Goal: Find specific page/section: Find specific page/section

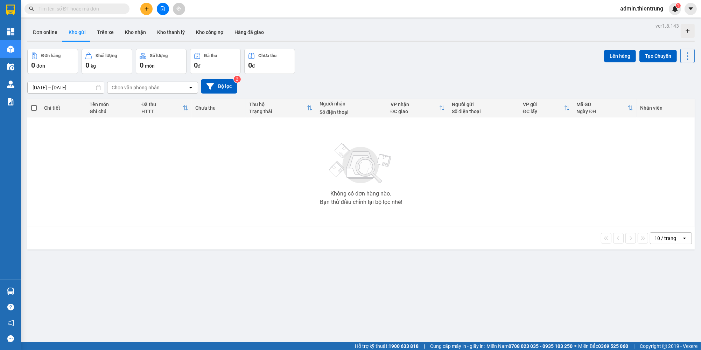
click at [162, 9] on icon "file-add" at bounding box center [163, 8] width 4 height 5
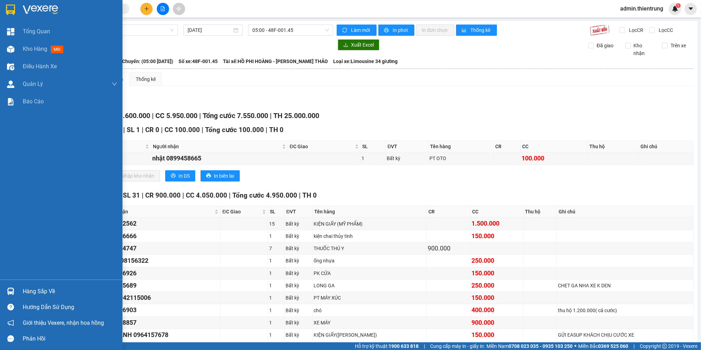
click at [9, 47] on img at bounding box center [10, 49] width 7 height 7
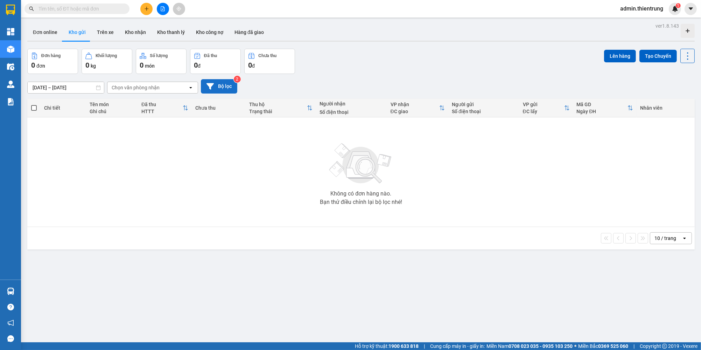
click at [215, 84] on button "Bộ lọc" at bounding box center [219, 86] width 36 height 14
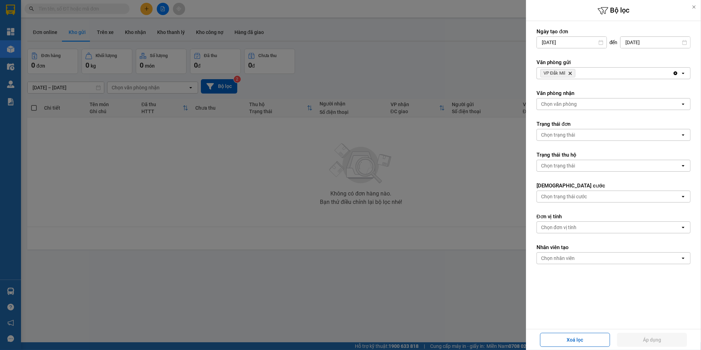
click at [571, 72] on icon "Delete" at bounding box center [570, 73] width 4 height 4
click at [571, 72] on div "Chọn văn phòng" at bounding box center [559, 73] width 36 height 7
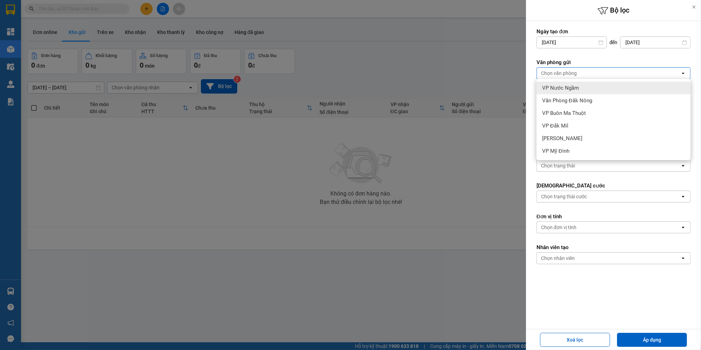
click at [573, 91] on span "VP Nước Ngầm" at bounding box center [560, 87] width 37 height 7
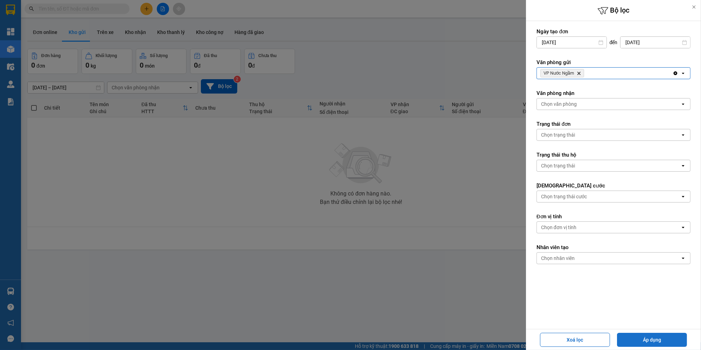
click at [671, 339] on button "Áp dụng" at bounding box center [652, 340] width 70 height 14
